Goal: Navigation & Orientation: Find specific page/section

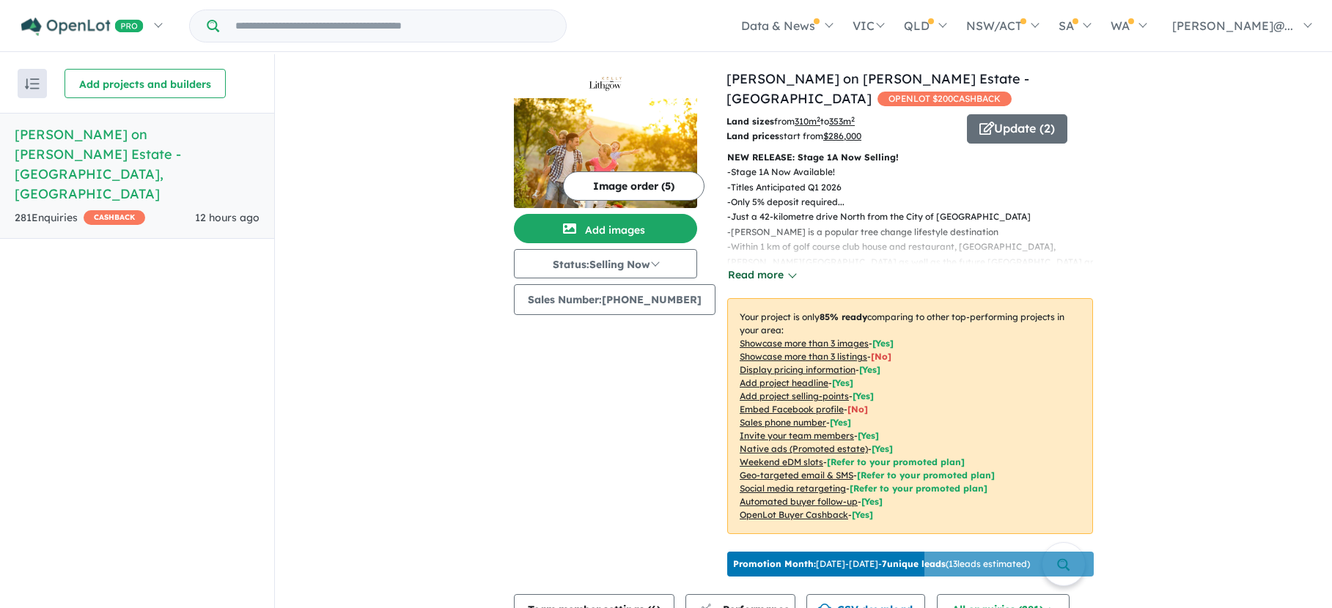
click at [750, 276] on button "Read more" at bounding box center [761, 275] width 69 height 17
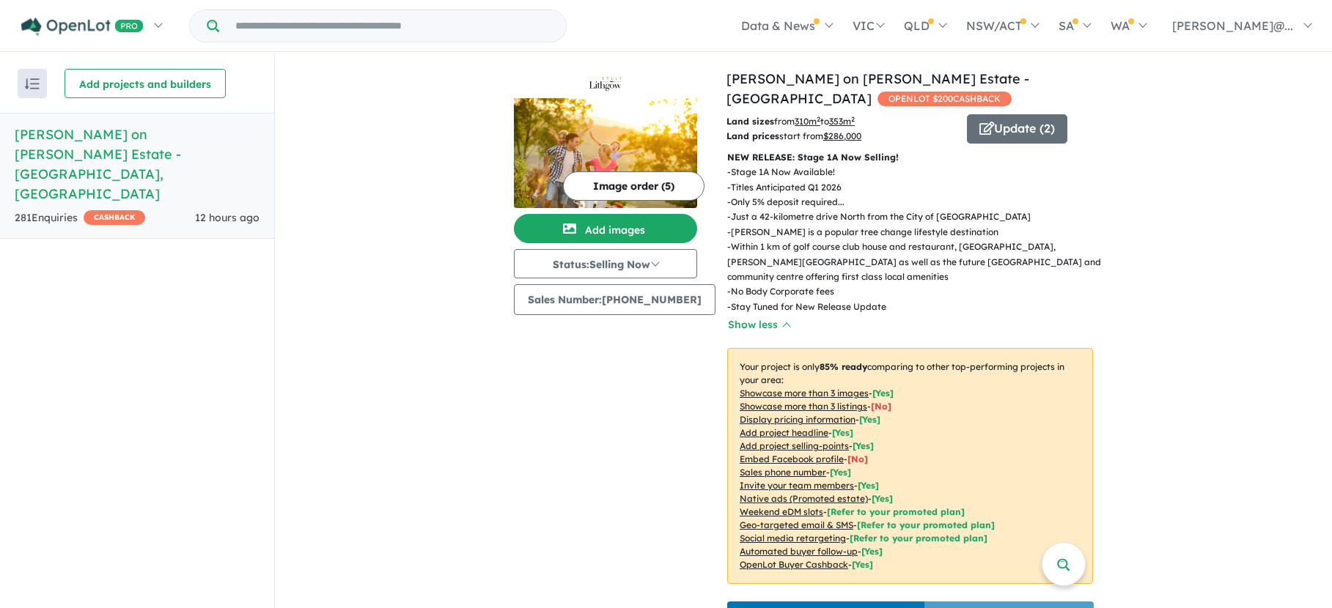
click at [622, 186] on button "Image order ( 5 )" at bounding box center [633, 186] width 141 height 29
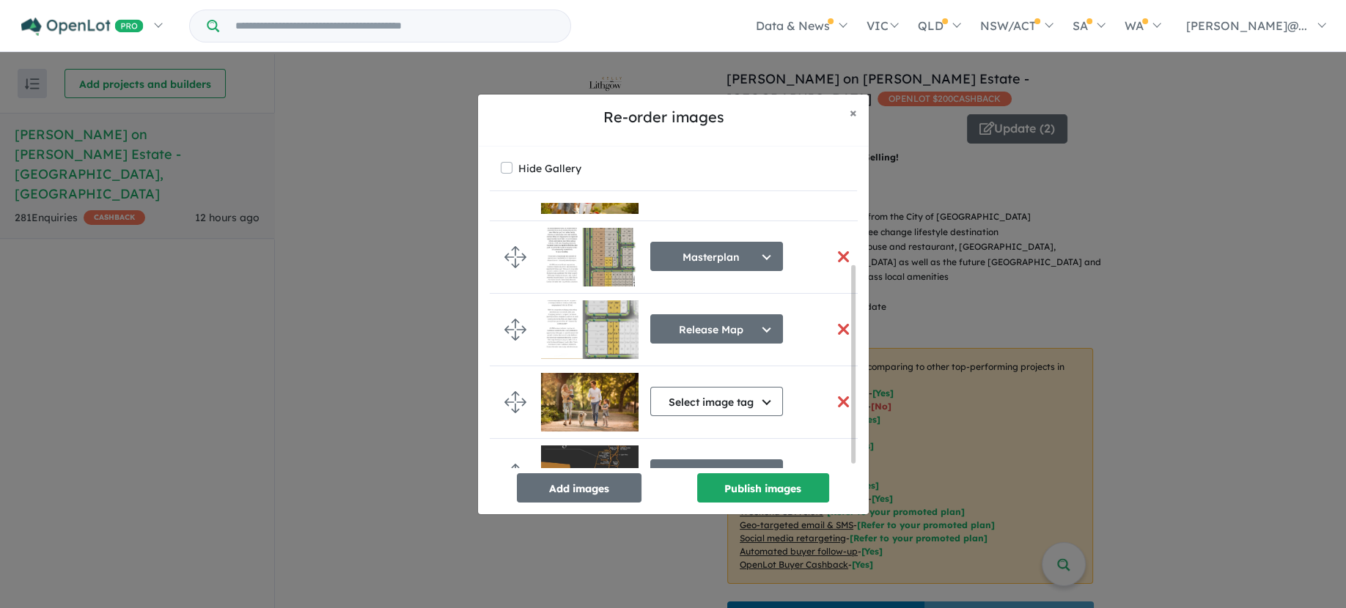
scroll to position [88, 0]
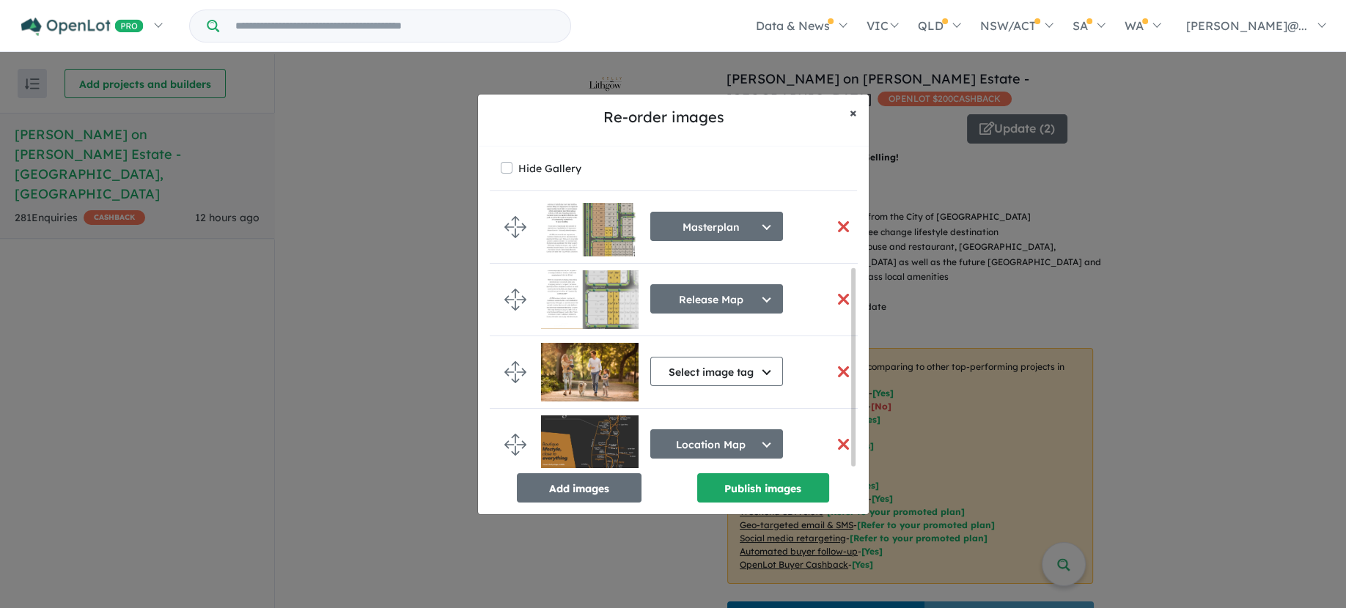
click at [858, 115] on button "× Close" at bounding box center [853, 113] width 31 height 37
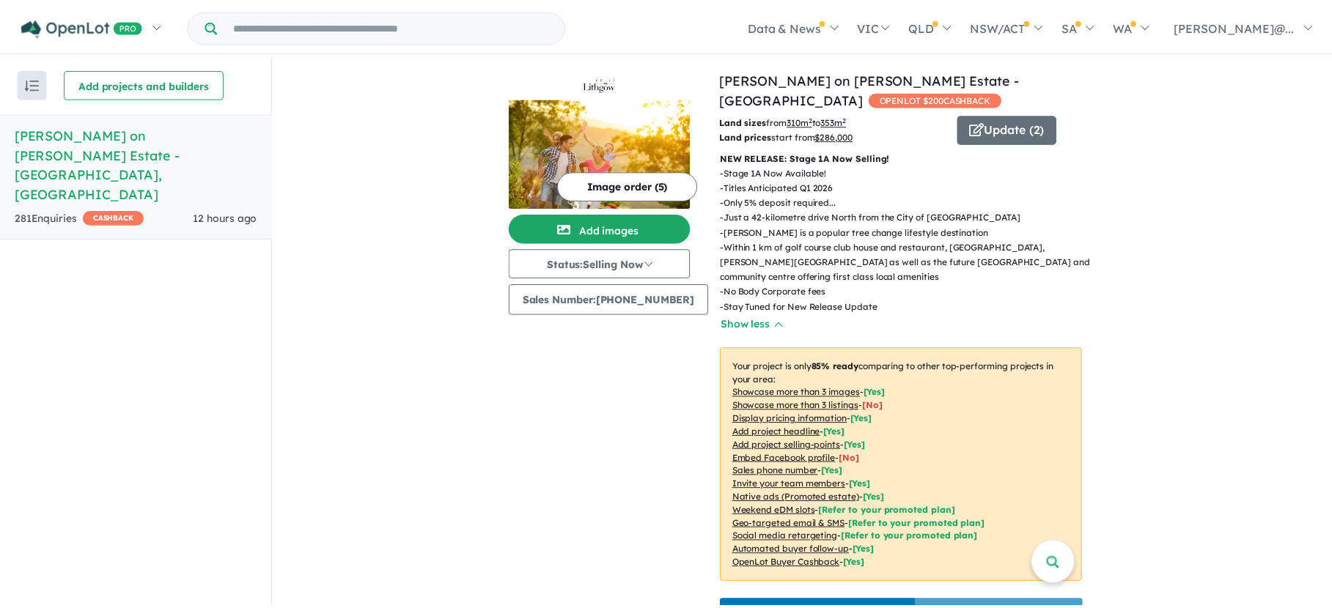
scroll to position [86, 0]
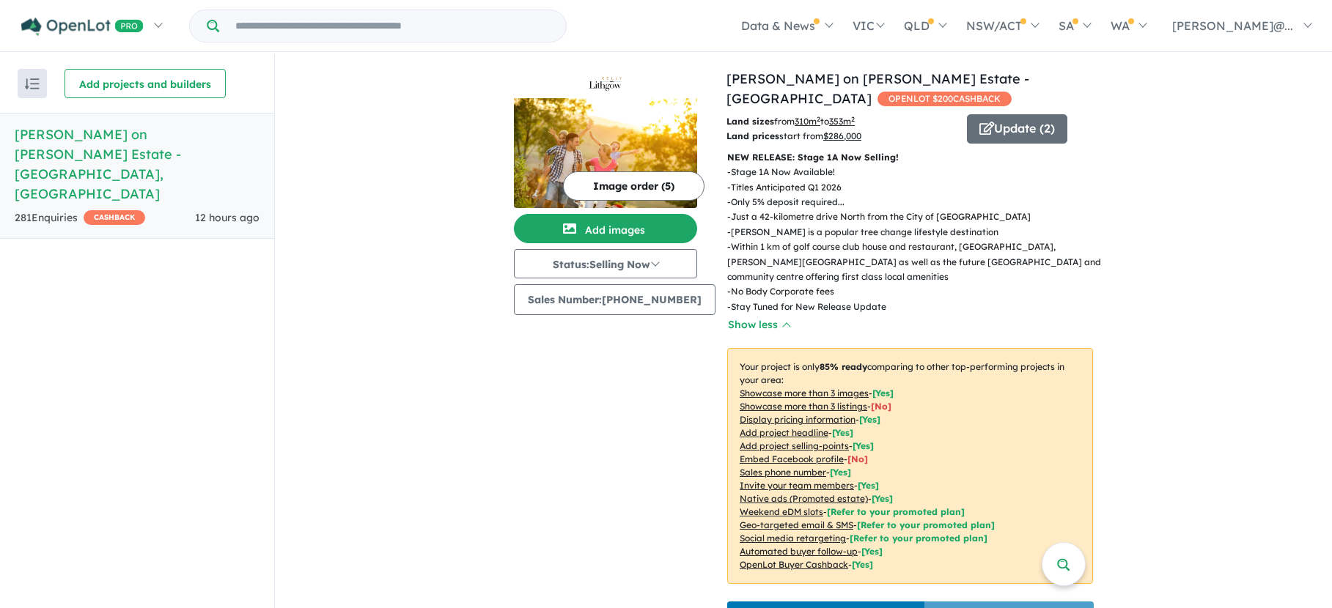
click at [87, 138] on h5 "Kelly on Lithgow Estate - Beveridge , VIC" at bounding box center [137, 164] width 245 height 79
click at [24, 136] on h5 "Kelly on Lithgow Estate - Beveridge , VIC" at bounding box center [137, 164] width 245 height 79
click at [357, 29] on input "Try estate name, suburb, builder or developer" at bounding box center [392, 26] width 341 height 32
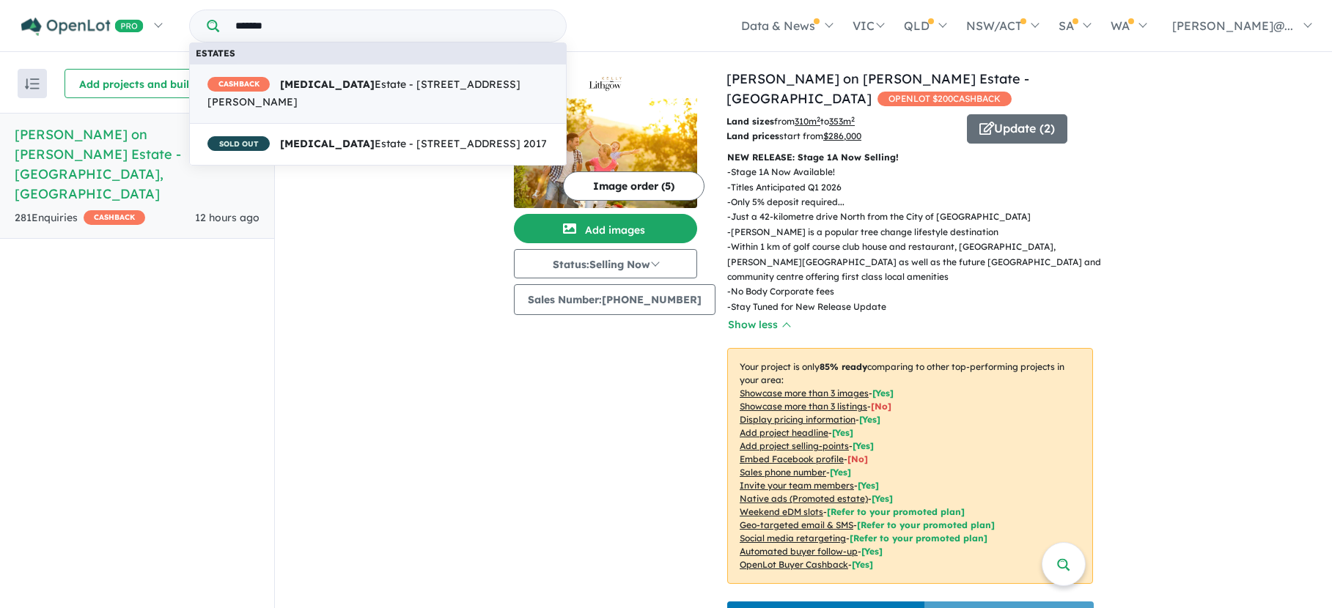
type input "*******"
click at [355, 79] on span "CASHBACK Allegra Estate - 31-49 Melaluka Road, Leopold VIC 3224" at bounding box center [377, 93] width 341 height 35
